Goal: Information Seeking & Learning: Learn about a topic

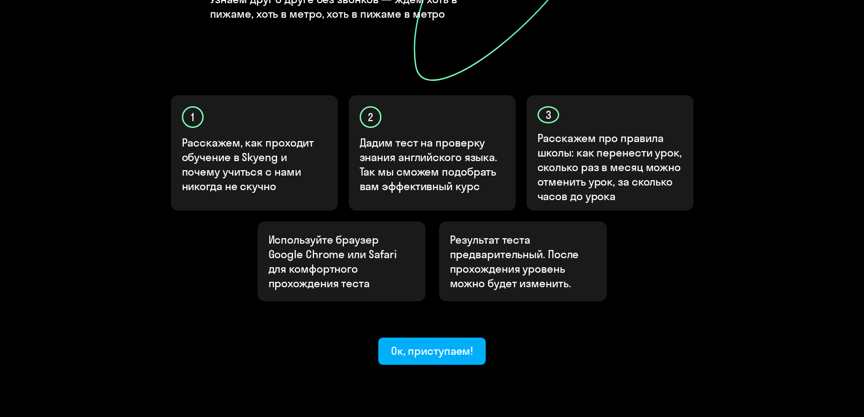
scroll to position [238, 0]
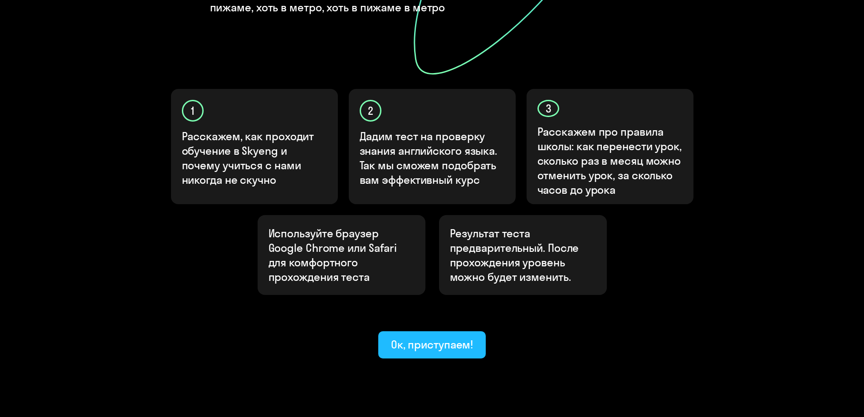
click at [437, 337] on div "Ок, приступаем!" at bounding box center [432, 344] width 83 height 15
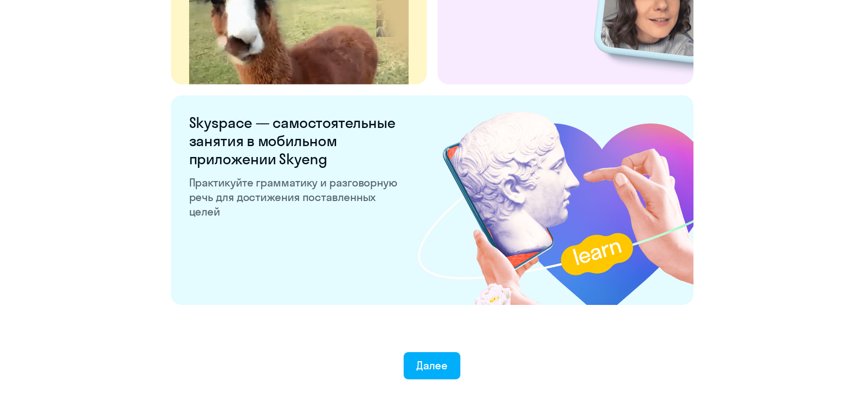
scroll to position [1686, 0]
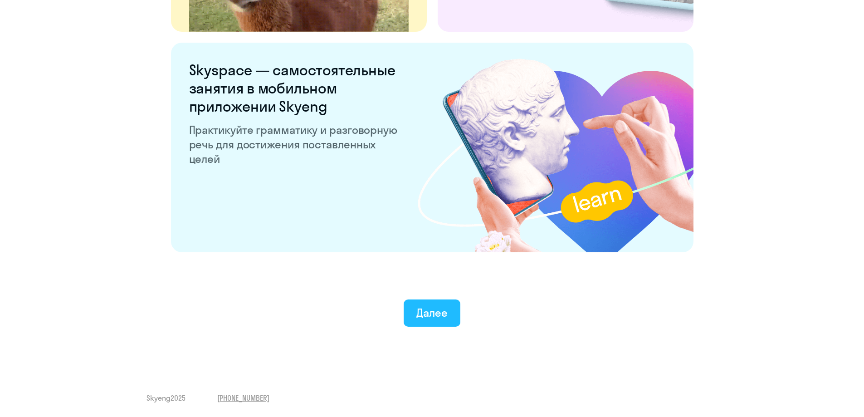
click at [415, 317] on button "Далее" at bounding box center [432, 312] width 57 height 27
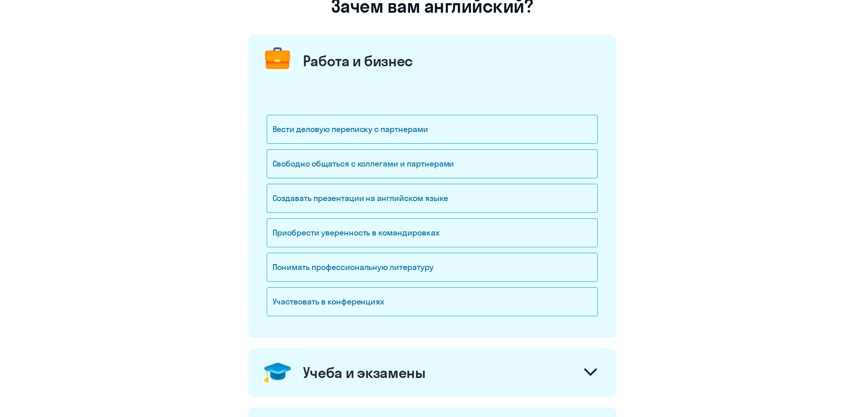
scroll to position [91, 0]
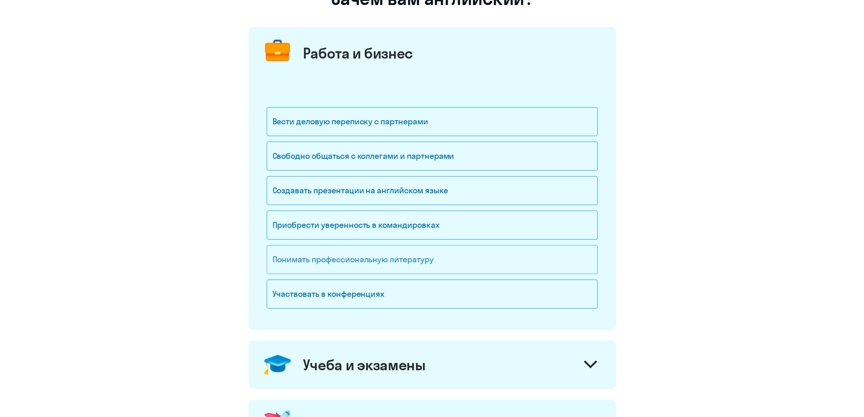
click at [405, 264] on div "Понимать профессиональную литературу" at bounding box center [432, 259] width 331 height 29
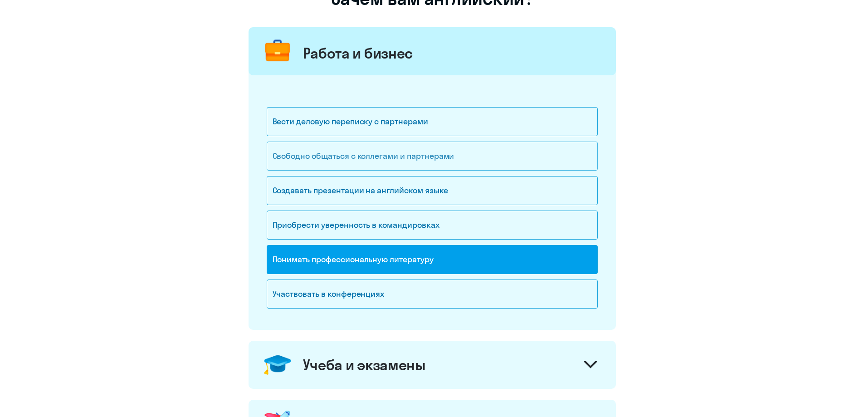
click at [455, 164] on div "Свободно общаться с коллегами и партнерами" at bounding box center [432, 156] width 331 height 29
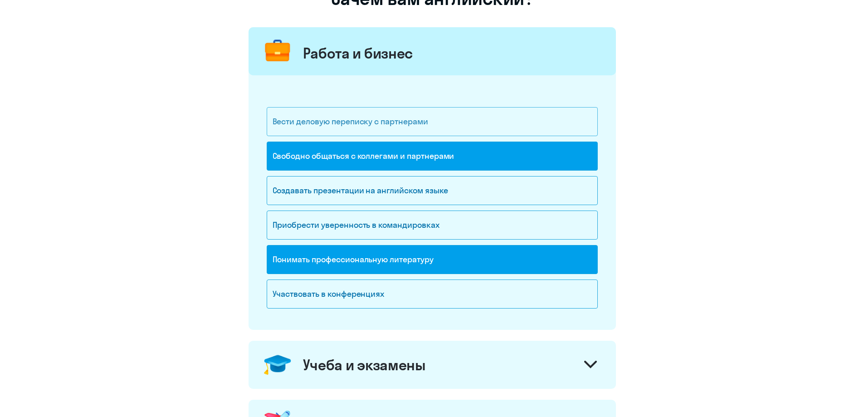
click at [454, 124] on div "Вести деловую переписку с партнерами" at bounding box center [432, 121] width 331 height 29
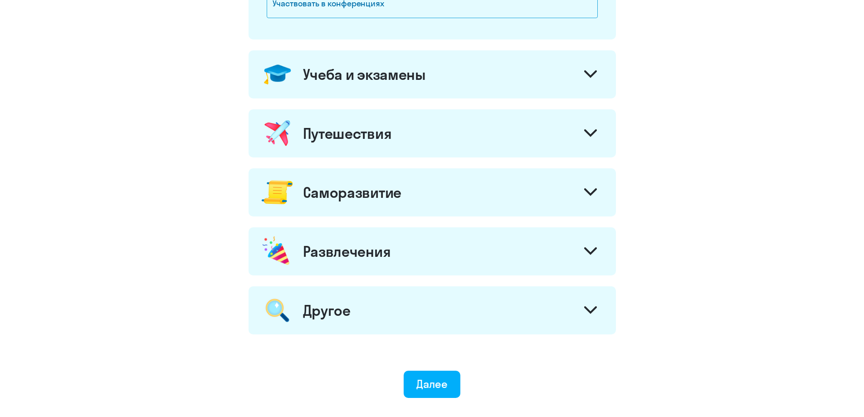
scroll to position [449, 0]
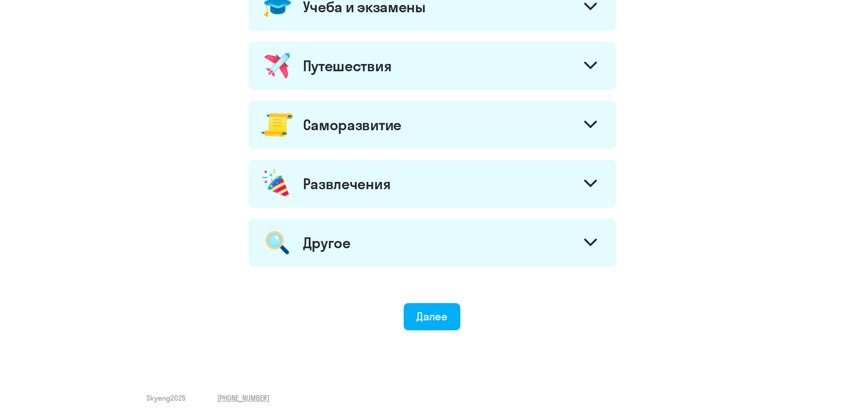
click at [547, 123] on div "Саморазвитие" at bounding box center [432, 125] width 367 height 48
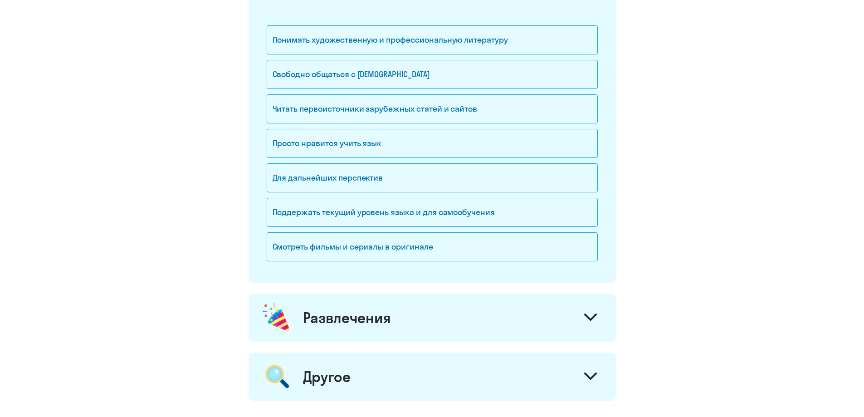
scroll to position [602, 0]
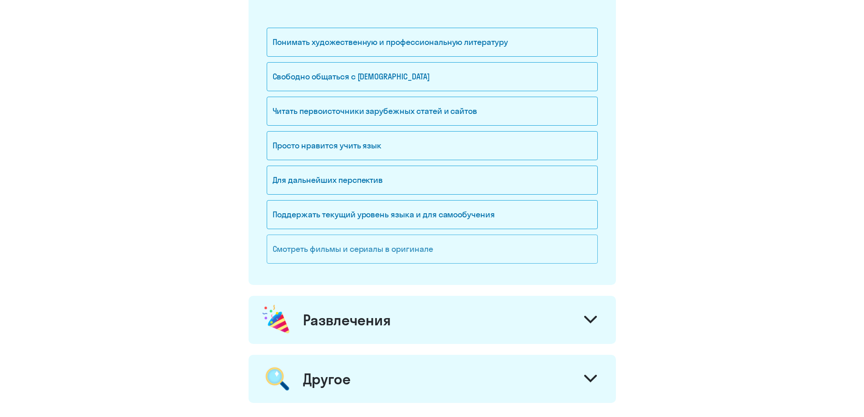
click at [441, 250] on div "Смотреть фильмы и сериалы в оригинале" at bounding box center [432, 249] width 331 height 29
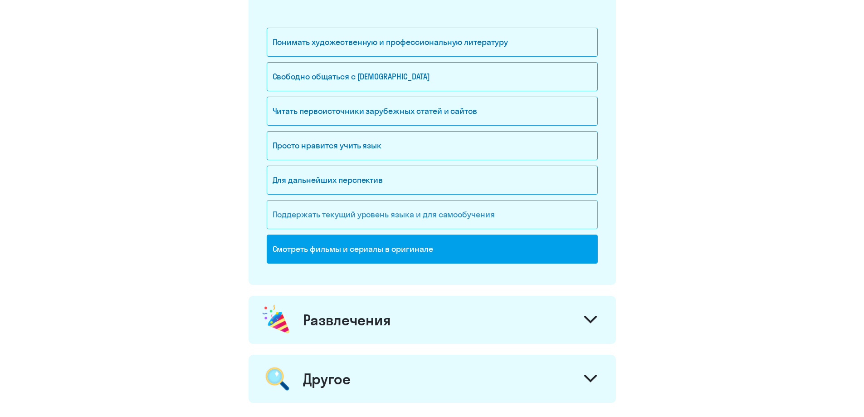
click at [451, 221] on div "Поддержать текущий уровень языка и для cамообучения" at bounding box center [432, 214] width 331 height 29
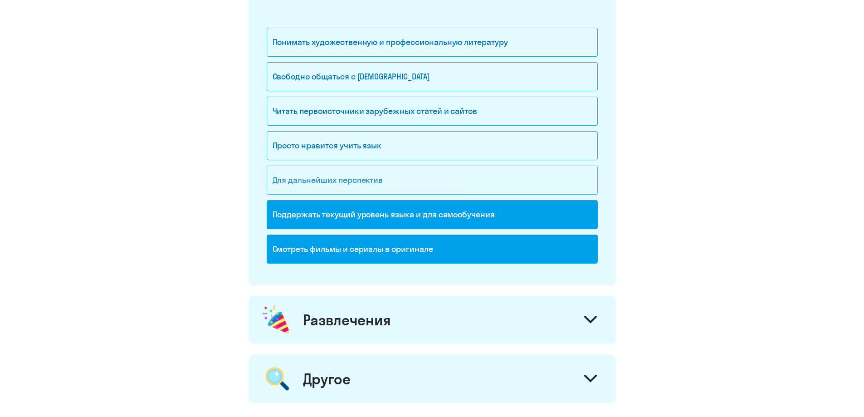
click at [457, 182] on div "Для дальнейших перспектив" at bounding box center [432, 180] width 331 height 29
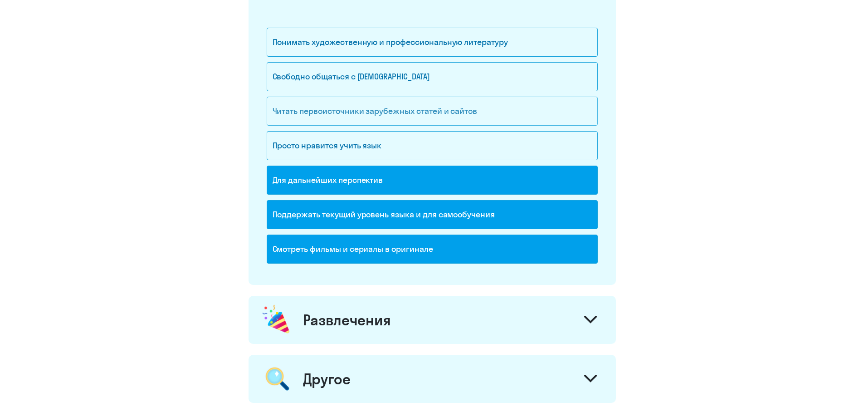
click at [462, 119] on div "Читать первоисточники зарубежных статей и сайтов" at bounding box center [432, 111] width 331 height 29
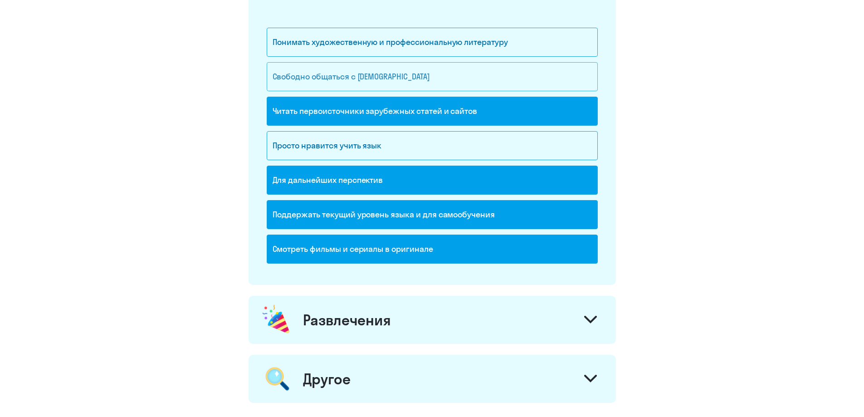
click at [464, 80] on div "Свободно общаться с [DEMOGRAPHIC_DATA]" at bounding box center [432, 76] width 331 height 29
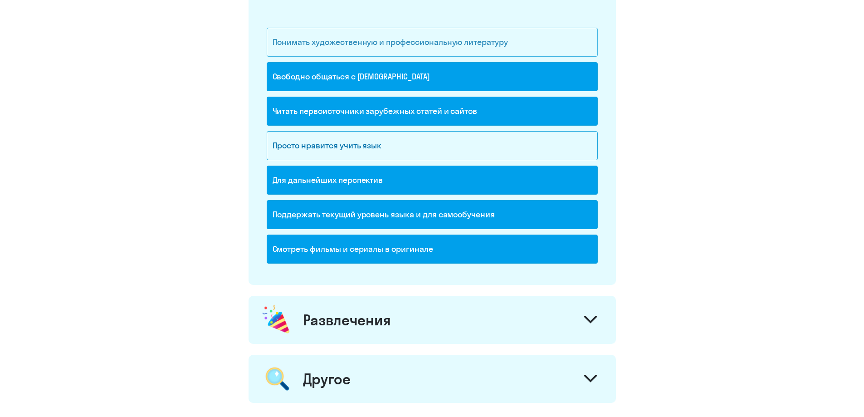
click at [465, 50] on div "Понимать художественную и профессиональную литературу" at bounding box center [432, 42] width 331 height 29
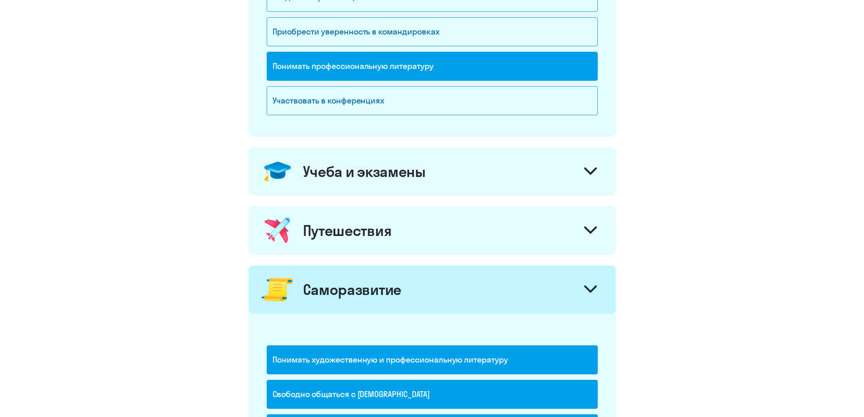
click at [462, 228] on div "Путешествия" at bounding box center [432, 230] width 367 height 48
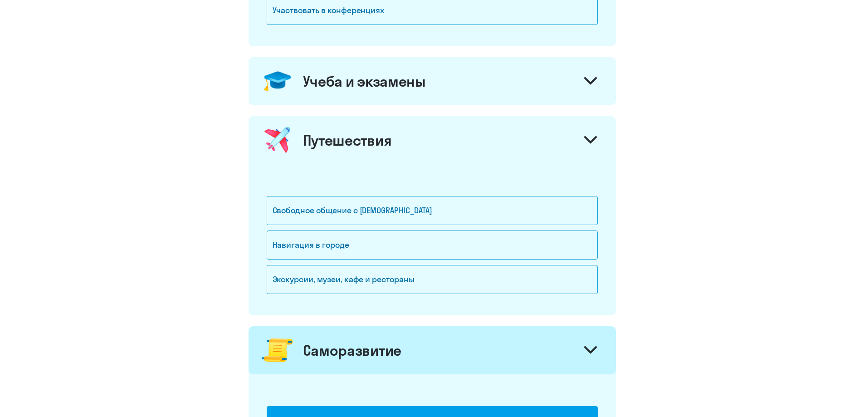
scroll to position [375, 0]
click at [461, 216] on div "Свободное общение с [DEMOGRAPHIC_DATA]" at bounding box center [432, 210] width 331 height 29
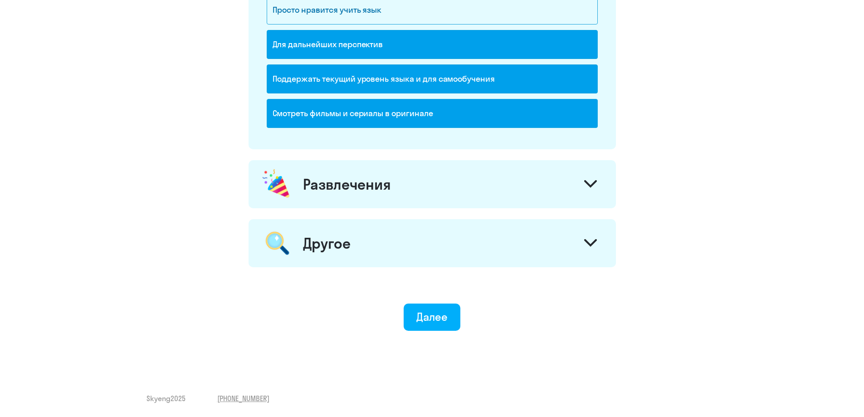
scroll to position [889, 0]
click at [433, 321] on div "Далее" at bounding box center [431, 316] width 31 height 15
